Goal: Information Seeking & Learning: Learn about a topic

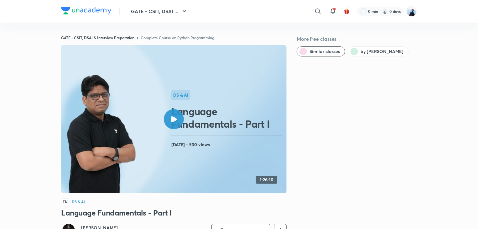
scroll to position [318, 0]
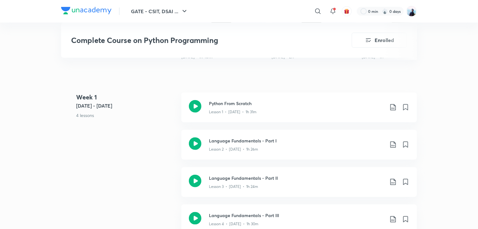
scroll to position [249, 0]
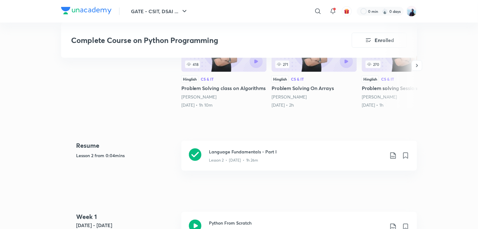
scroll to position [201, 0]
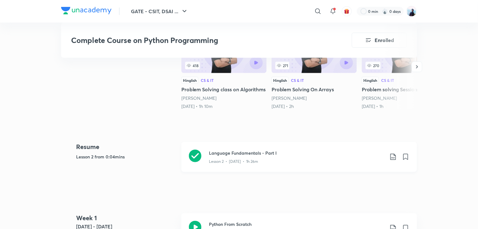
click at [194, 153] on icon at bounding box center [195, 155] width 13 height 13
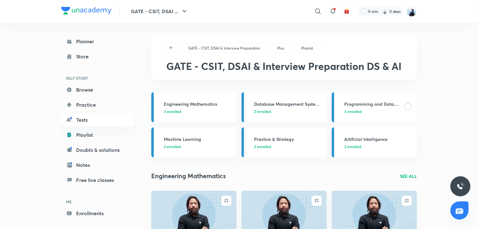
click at [367, 111] on p "3 enrolled" at bounding box center [372, 111] width 56 height 6
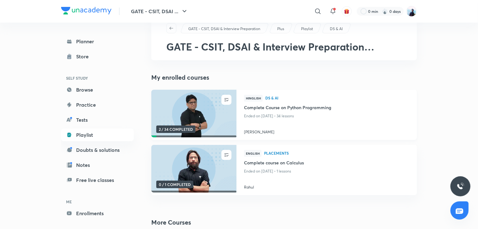
scroll to position [20, 0]
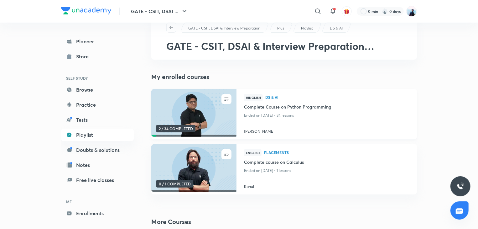
click at [321, 119] on p "Ended on [DATE] • 34 lessons" at bounding box center [326, 115] width 165 height 8
click at [212, 120] on img at bounding box center [193, 113] width 87 height 49
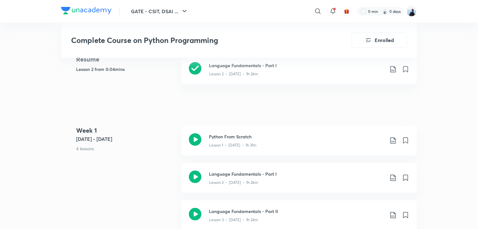
scroll to position [321, 0]
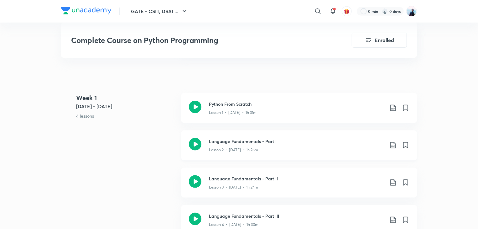
click at [196, 143] on icon at bounding box center [195, 144] width 13 height 13
